Goal: Task Accomplishment & Management: Complete application form

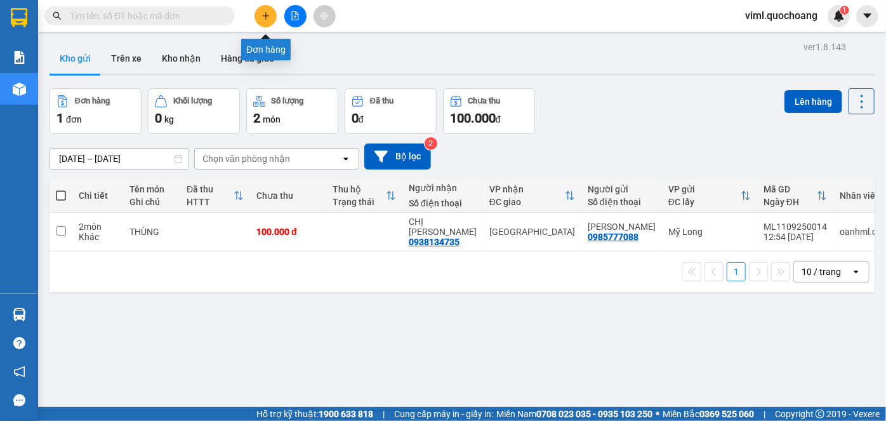
click at [269, 14] on icon "plus" at bounding box center [265, 15] width 9 height 9
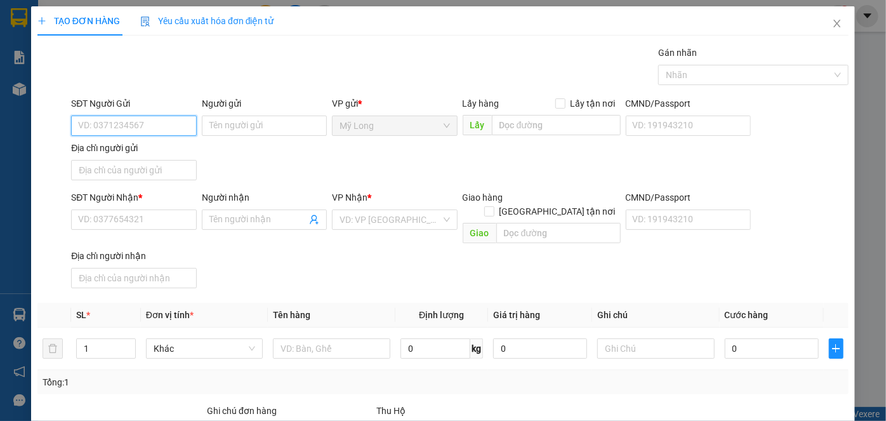
click at [162, 134] on input "SĐT Người Gửi" at bounding box center [133, 125] width 125 height 20
click at [164, 124] on input "SĐT Người Gửi" at bounding box center [133, 125] width 125 height 20
type input "6"
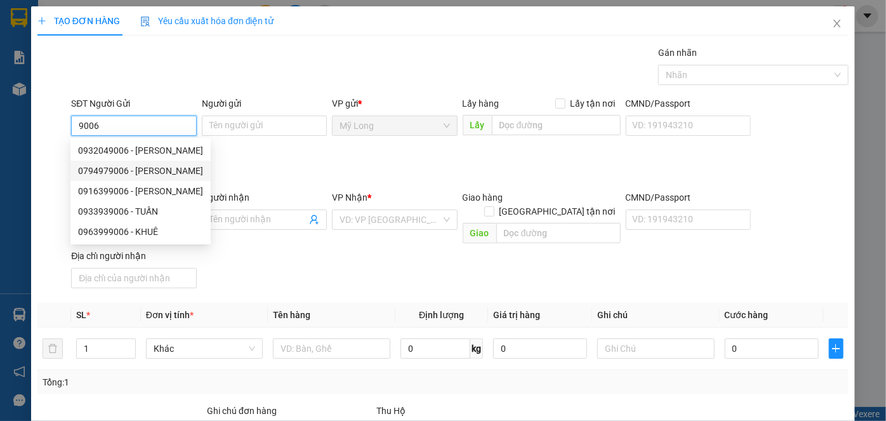
click at [181, 168] on div "0794979006 - [PERSON_NAME]" at bounding box center [140, 171] width 125 height 14
type input "0794979006"
type input "[PERSON_NAME]"
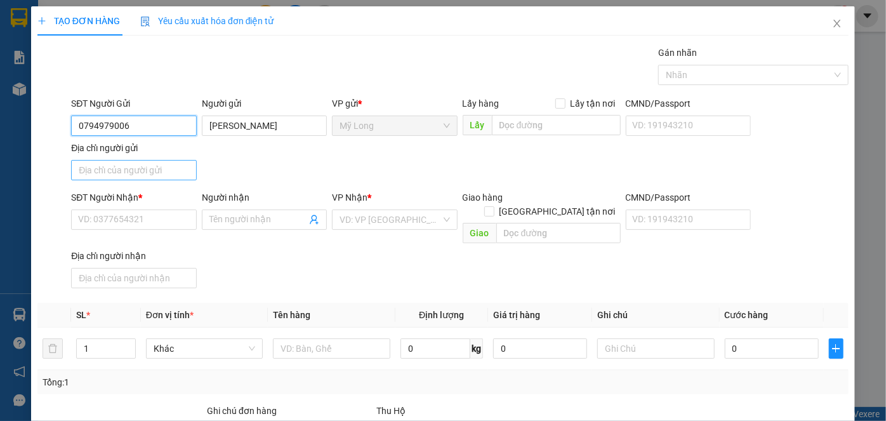
type input "0794979006"
click at [177, 169] on input "Địa chỉ người gửi" at bounding box center [133, 170] width 125 height 20
drag, startPoint x: 97, startPoint y: 169, endPoint x: 44, endPoint y: 180, distance: 54.3
click at [44, 180] on div "SĐT Người Gửi 0794979006 Người gửi [PERSON_NAME] VP gửi * [PERSON_NAME] Lấy hàn…" at bounding box center [443, 140] width 814 height 89
type input "TỔ 8 ẤP [GEOGRAPHIC_DATA], [GEOGRAPHIC_DATA]"
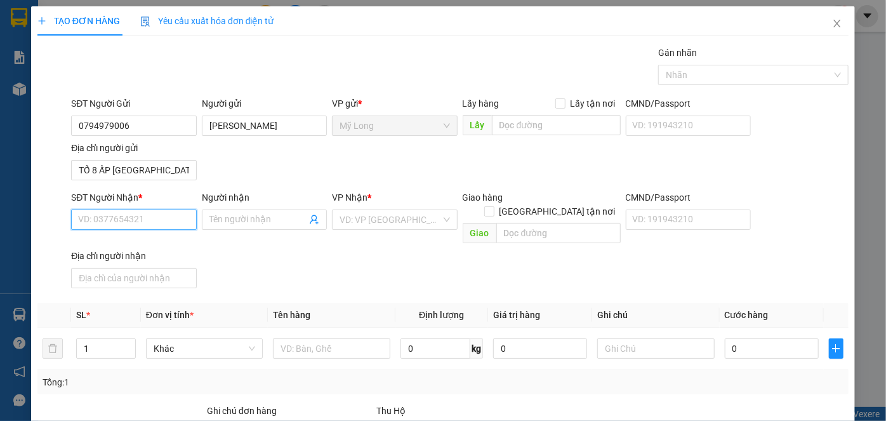
click at [128, 211] on input "SĐT Người Nhận *" at bounding box center [133, 219] width 125 height 20
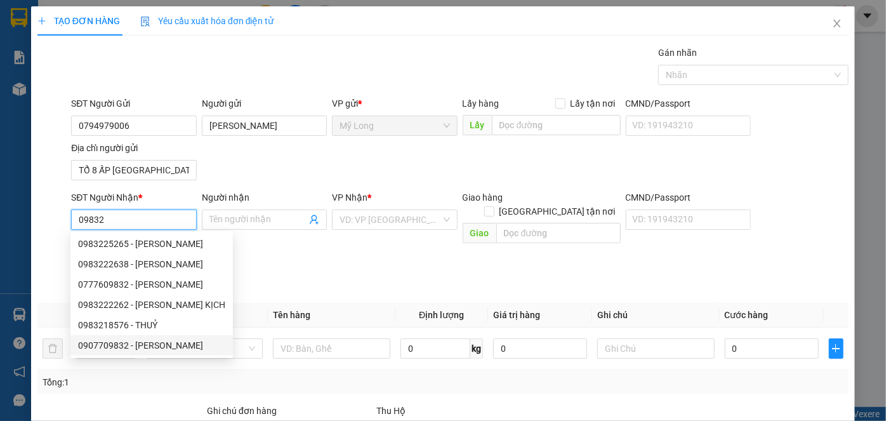
click at [164, 343] on div "0907709832 - [PERSON_NAME]" at bounding box center [151, 345] width 147 height 14
type input "0907709832"
type input "THÚY ANH"
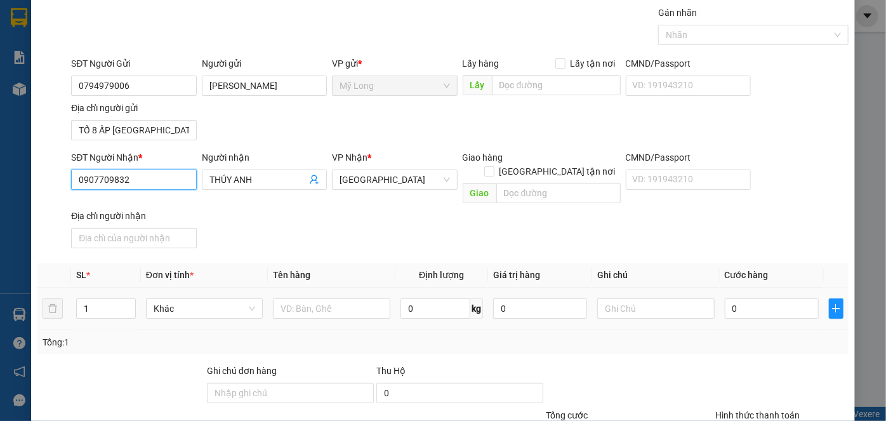
scroll to position [57, 0]
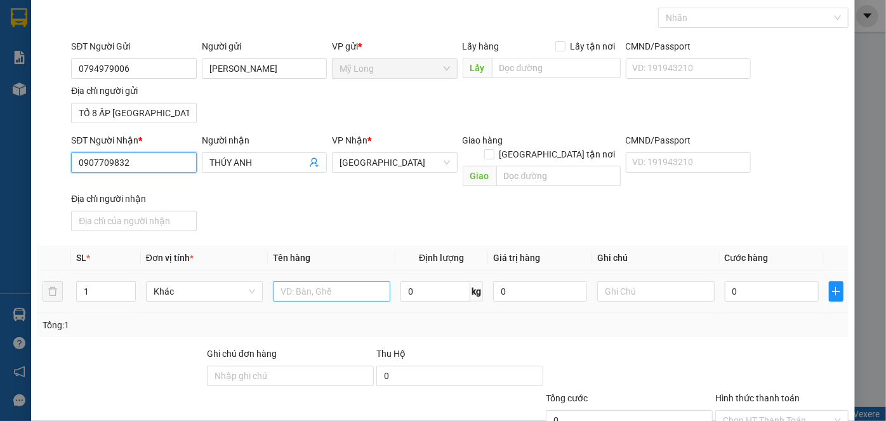
type input "0907709832"
click at [341, 281] on input "text" at bounding box center [331, 291] width 117 height 20
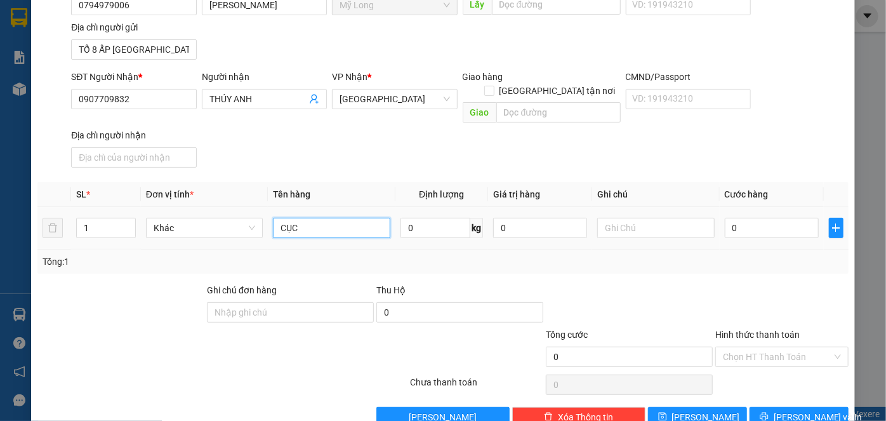
scroll to position [135, 0]
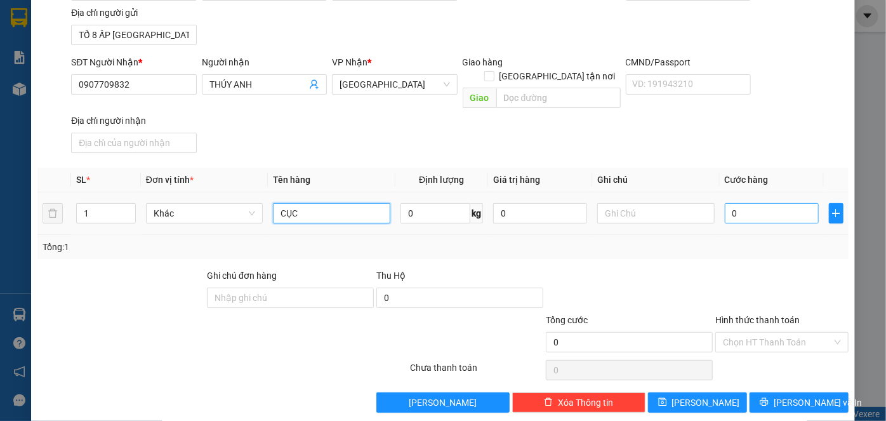
type input "CỤC"
click at [741, 203] on input "0" at bounding box center [772, 213] width 94 height 20
type input "3"
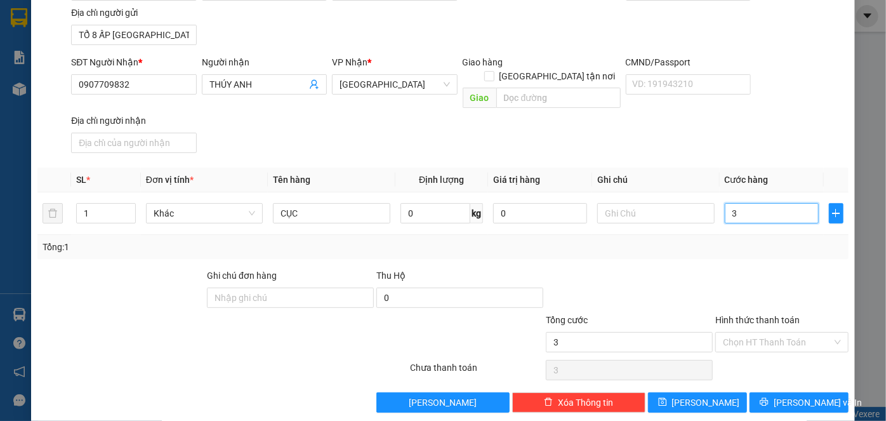
type input "30"
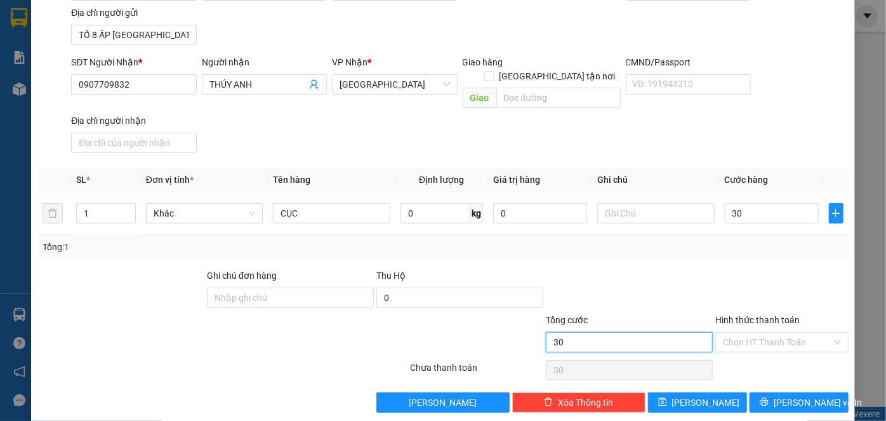
type input "30.000"
click at [616, 332] on input "30.000" at bounding box center [629, 342] width 167 height 20
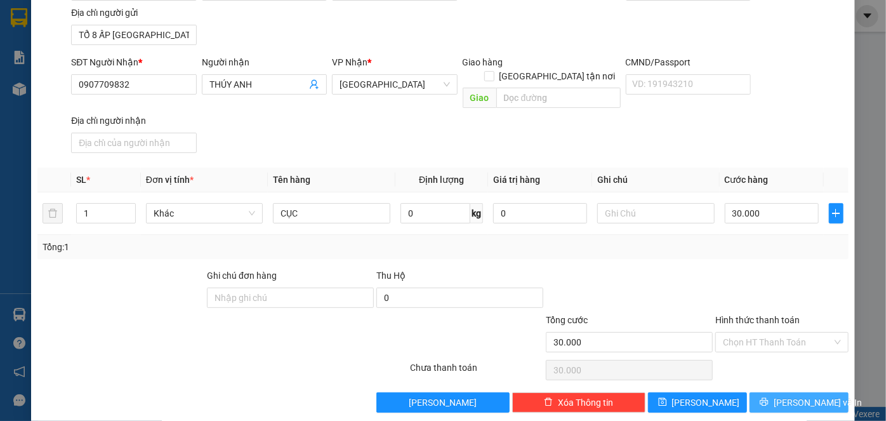
click at [768, 397] on icon "printer" at bounding box center [764, 401] width 9 height 9
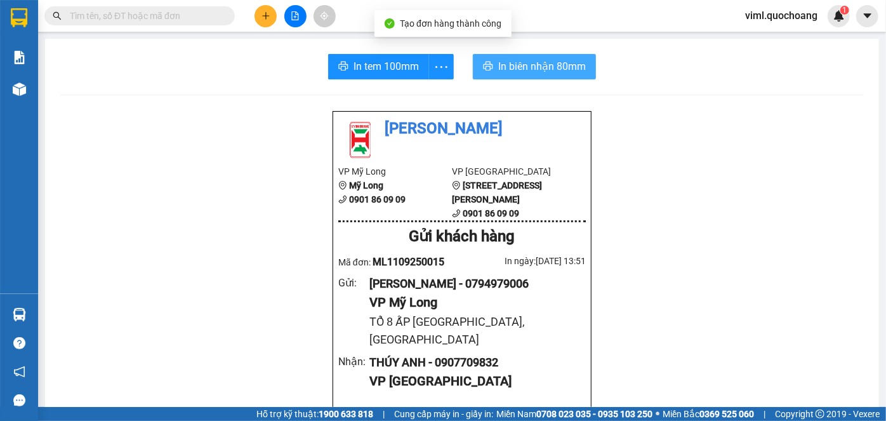
click at [522, 66] on span "In biên nhận 80mm" at bounding box center [542, 66] width 88 height 16
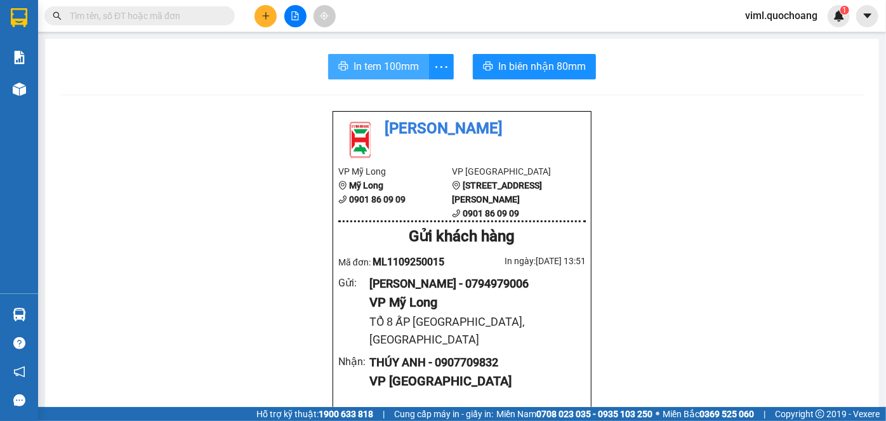
click at [370, 55] on button "In tem 100mm" at bounding box center [378, 66] width 101 height 25
